Goal: Find specific page/section: Find specific page/section

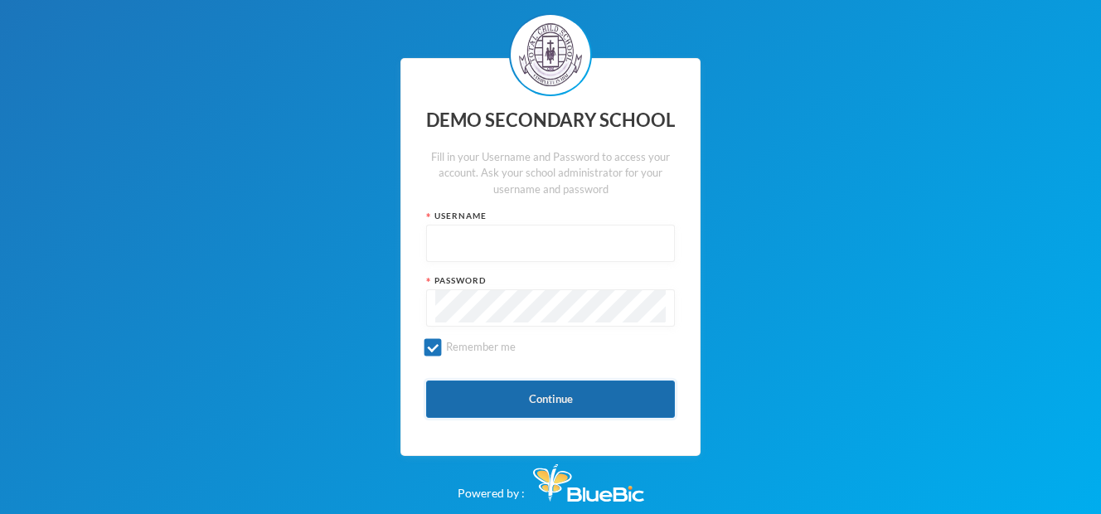
type input "edeh"
click at [531, 411] on button "Continue" at bounding box center [550, 399] width 249 height 37
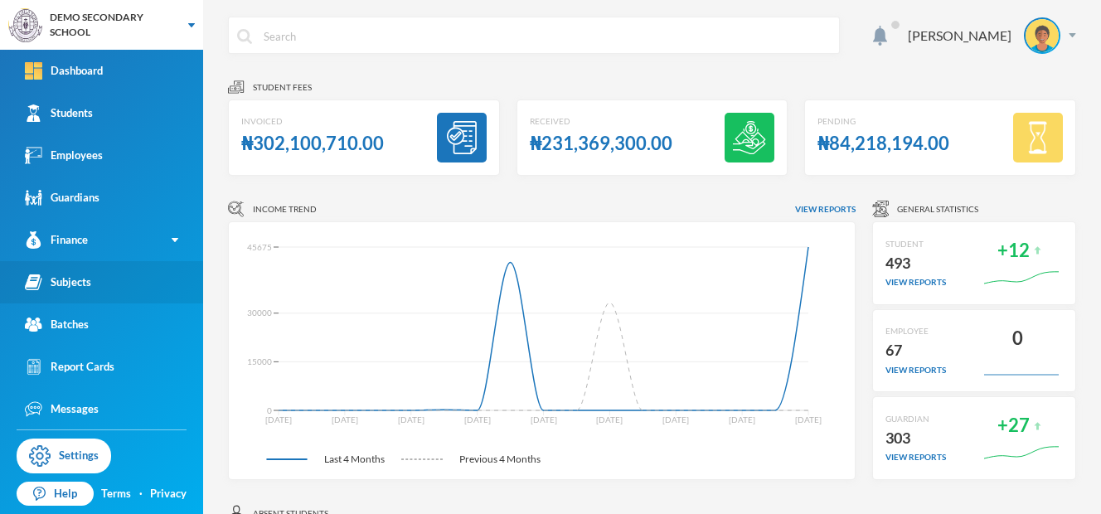
scroll to position [43, 0]
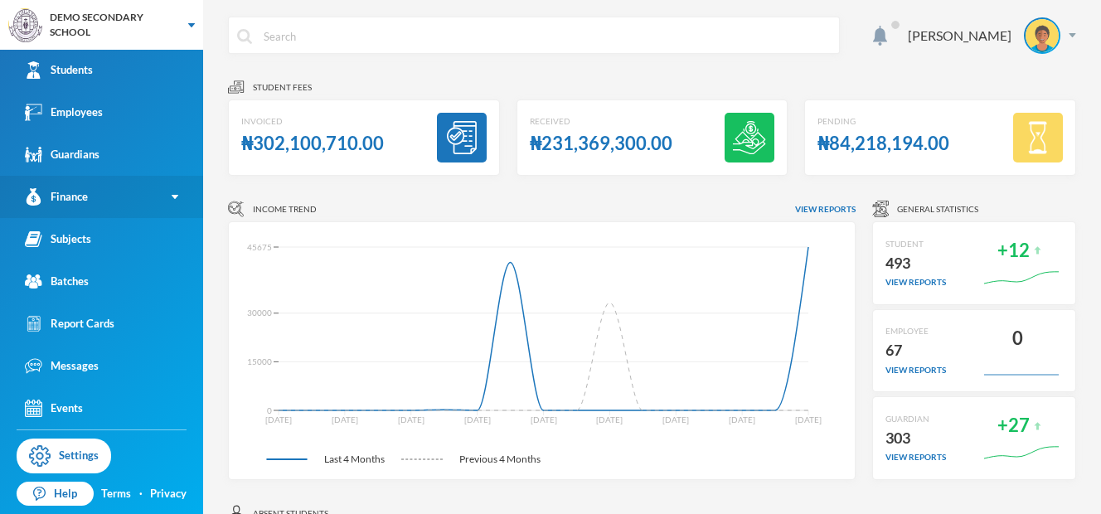
click at [90, 196] on link "Finance" at bounding box center [101, 197] width 203 height 42
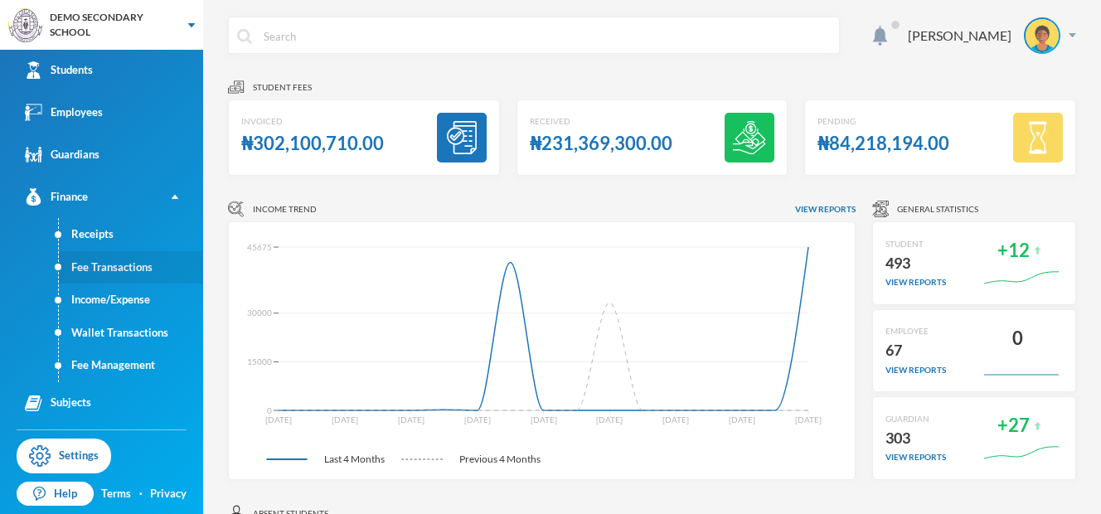
click at [107, 268] on link "Fee Transactions" at bounding box center [131, 267] width 144 height 33
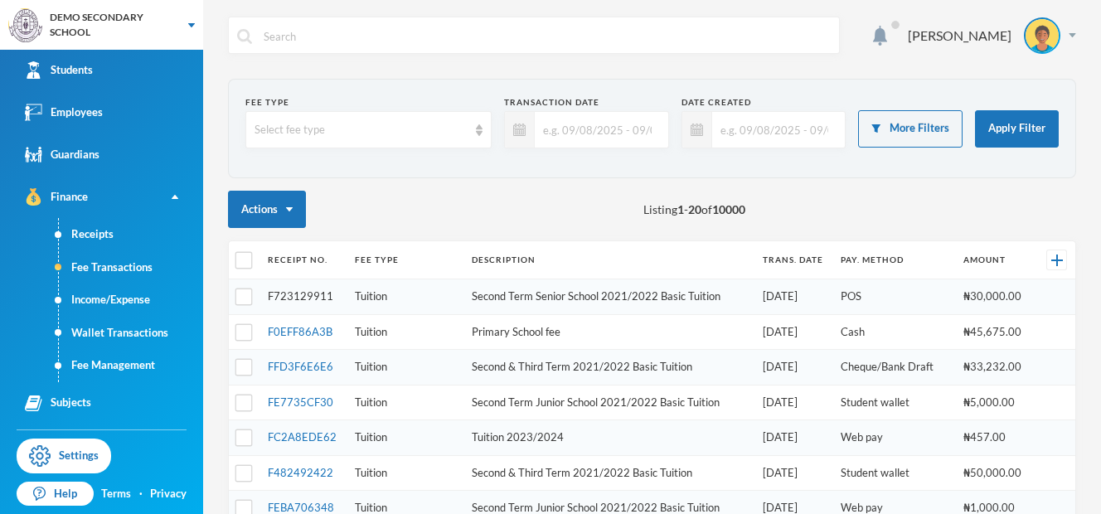
click at [294, 300] on link "F723129911" at bounding box center [300, 295] width 65 height 13
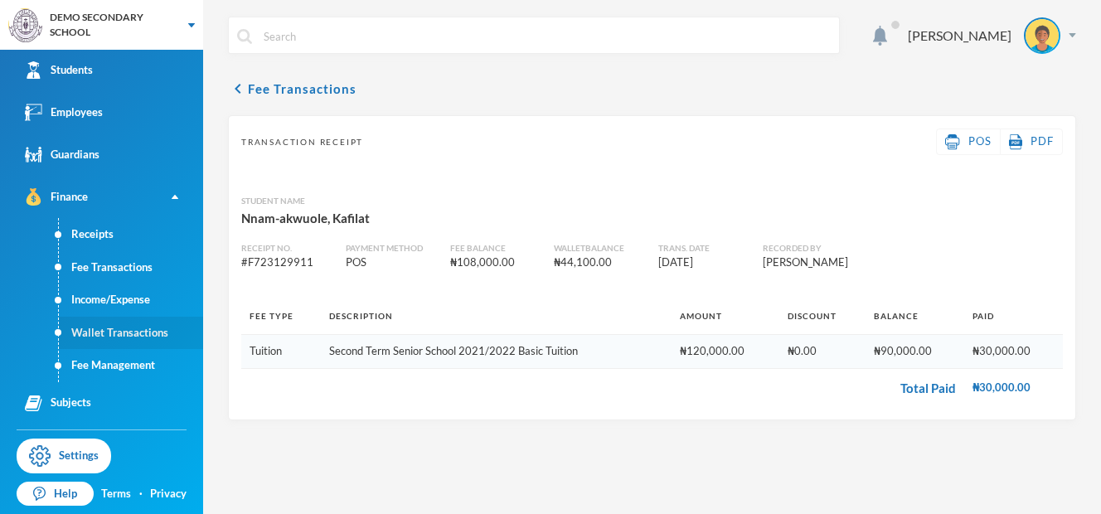
click at [105, 341] on link "Wallet Transactions" at bounding box center [131, 333] width 144 height 33
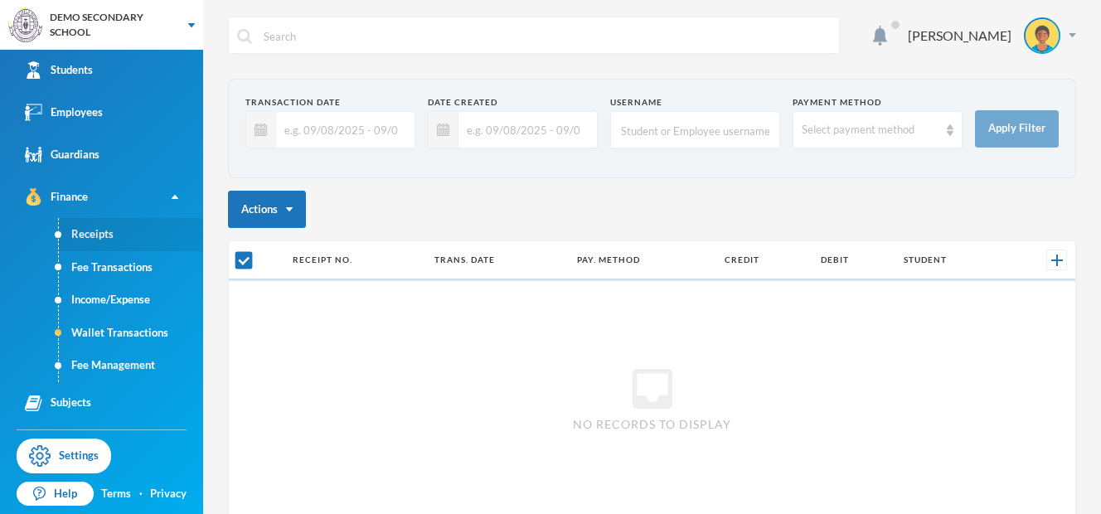
click at [86, 240] on link "Receipts" at bounding box center [131, 234] width 144 height 33
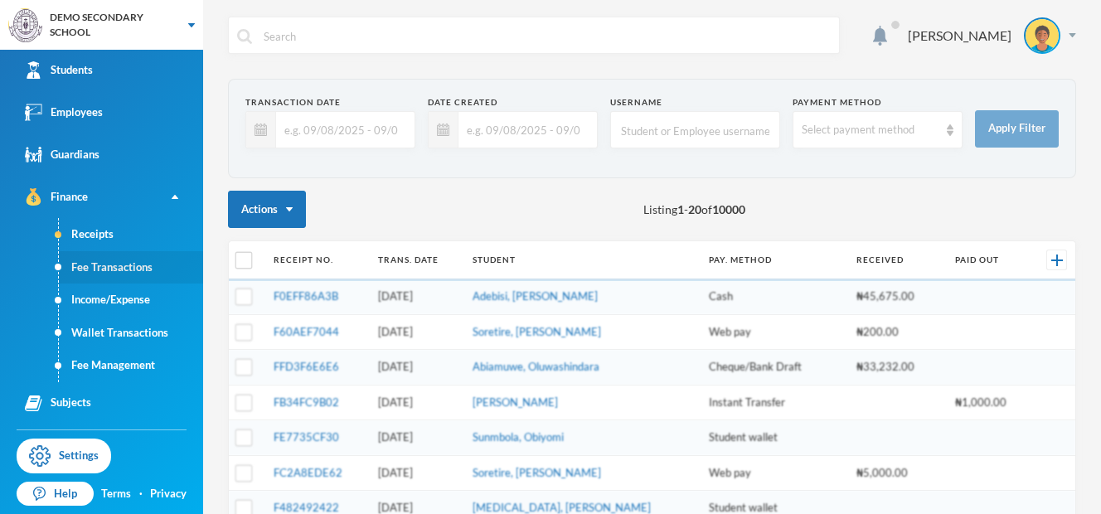
click at [100, 259] on link "Fee Transactions" at bounding box center [131, 267] width 144 height 33
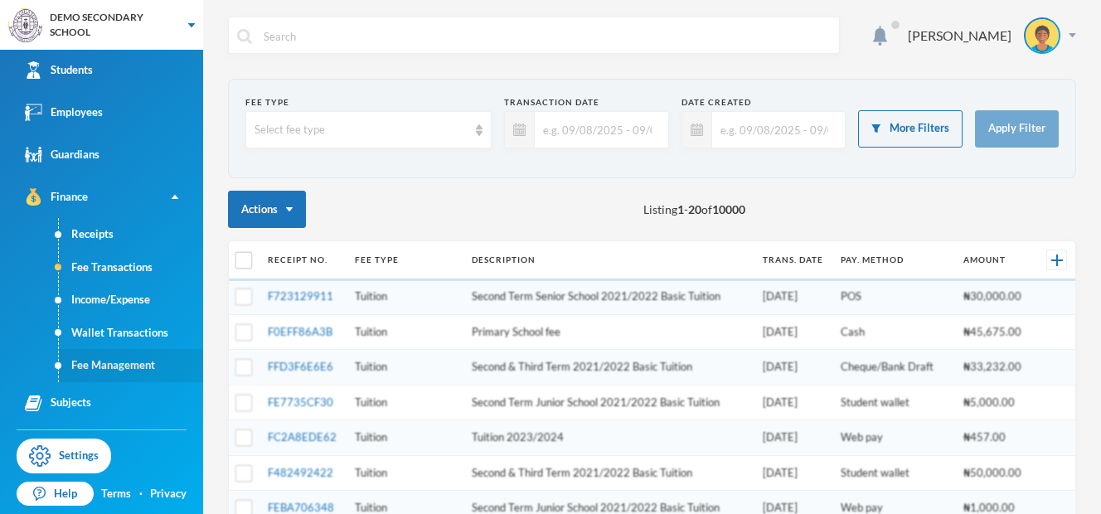
click at [106, 370] on link "Fee Management" at bounding box center [131, 365] width 144 height 33
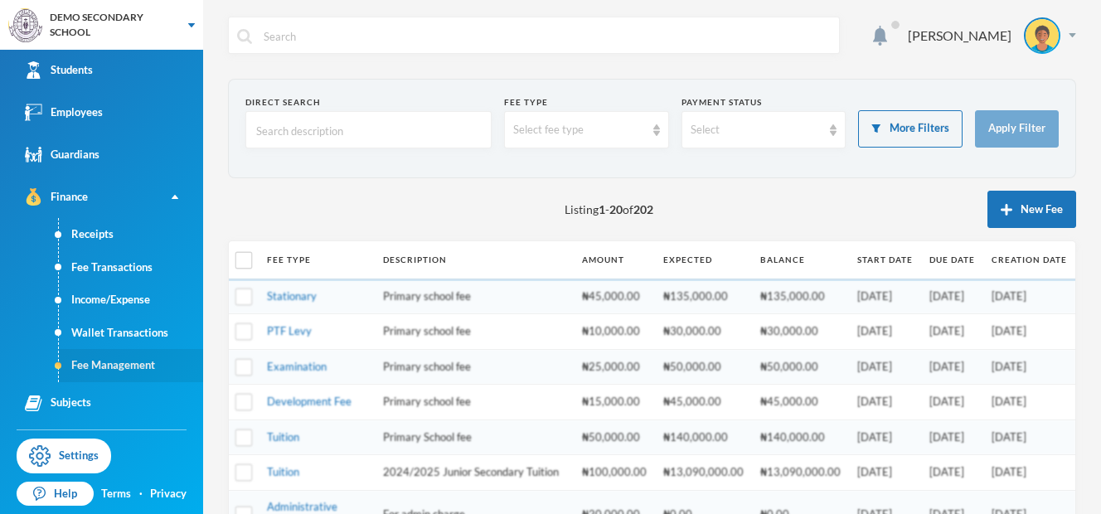
scroll to position [202, 0]
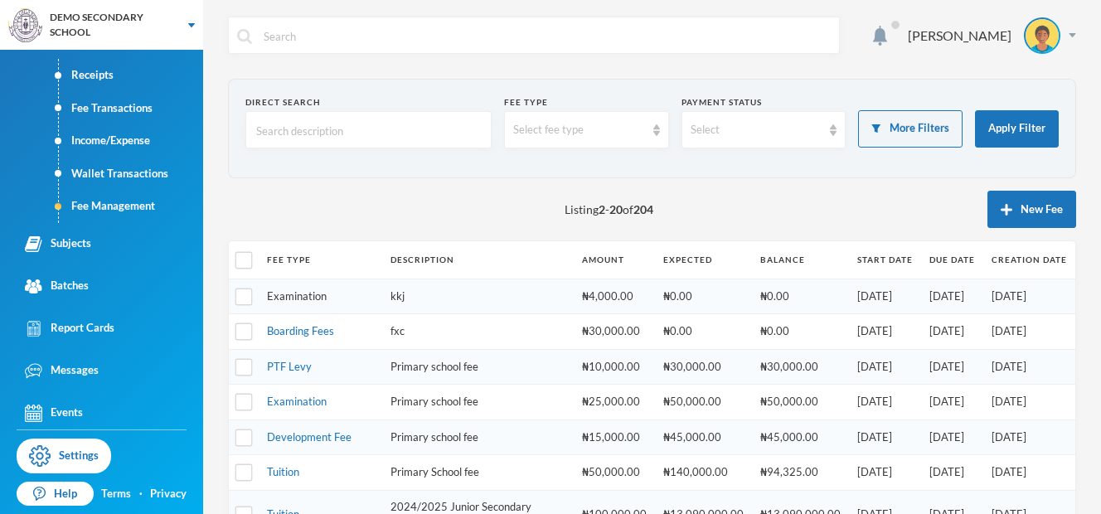
click at [298, 296] on link "Examination" at bounding box center [297, 295] width 60 height 13
